Goal: Navigation & Orientation: Find specific page/section

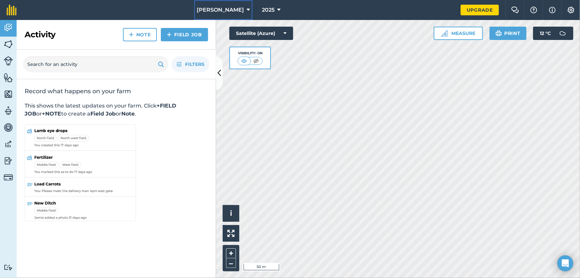
click at [225, 7] on span "[PERSON_NAME]" at bounding box center [220, 10] width 47 height 8
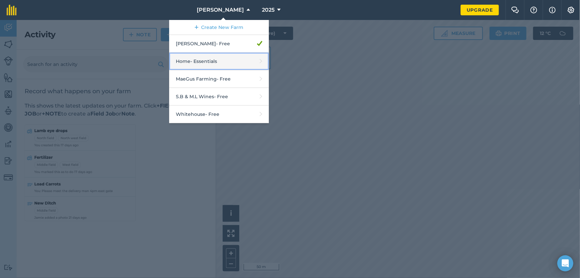
click at [219, 62] on link "Home - Essentials" at bounding box center [219, 62] width 100 height 18
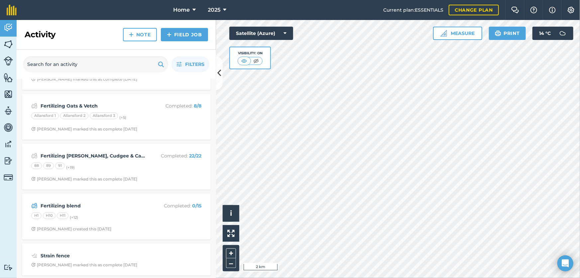
scroll to position [151, 0]
